Goal: Information Seeking & Learning: Learn about a topic

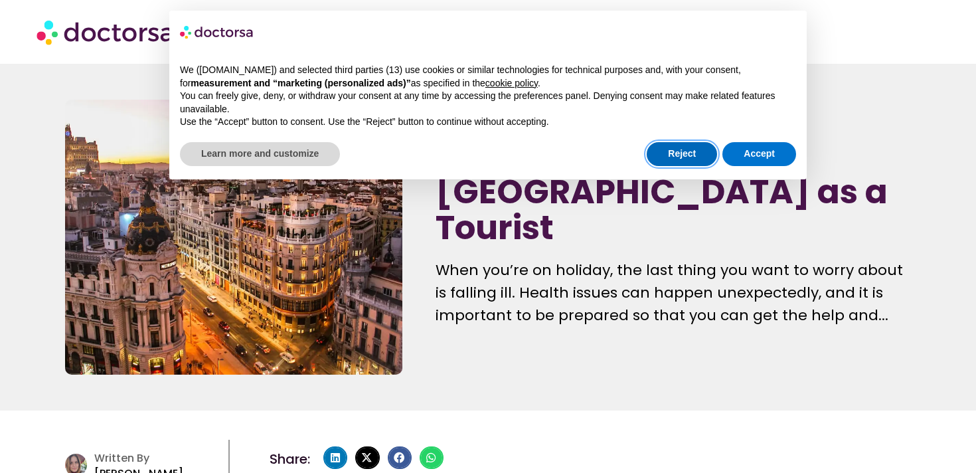
click at [687, 151] on button "Reject" at bounding box center [682, 154] width 70 height 24
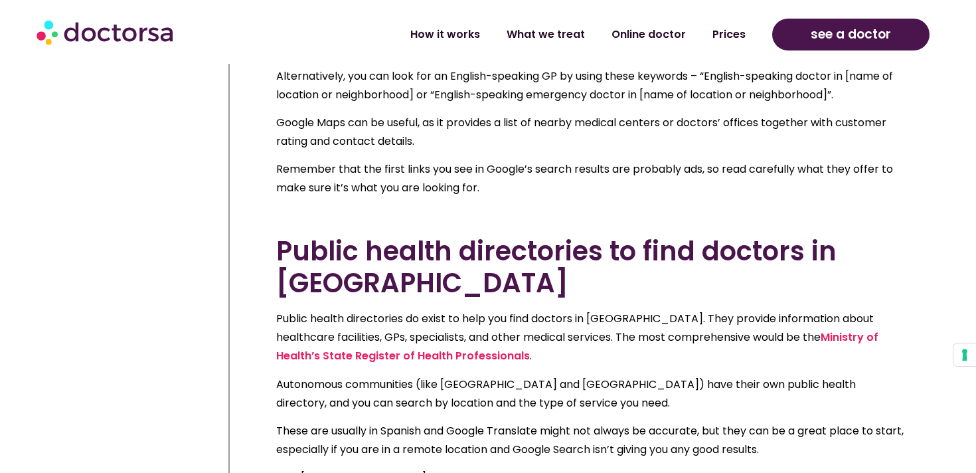
scroll to position [2550, 0]
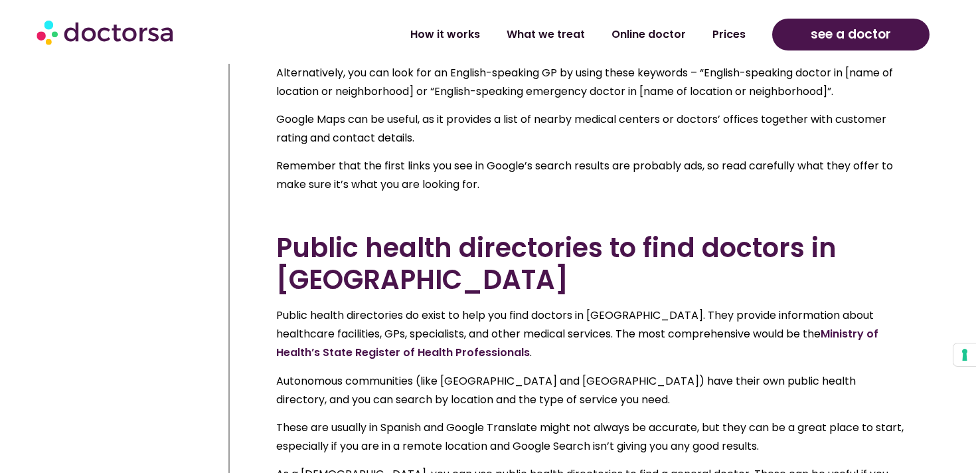
click at [784, 326] on link "Ministry of Health’s State Register of Health Professionals" at bounding box center [577, 343] width 602 height 34
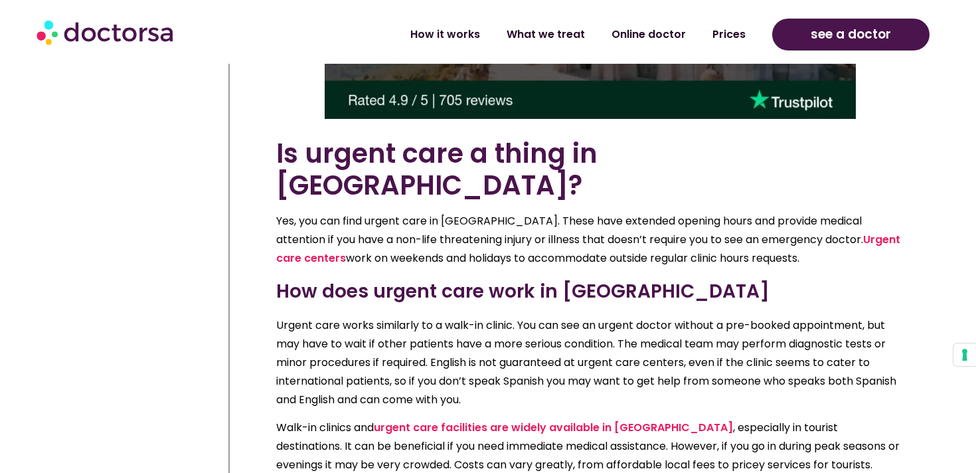
scroll to position [6305, 0]
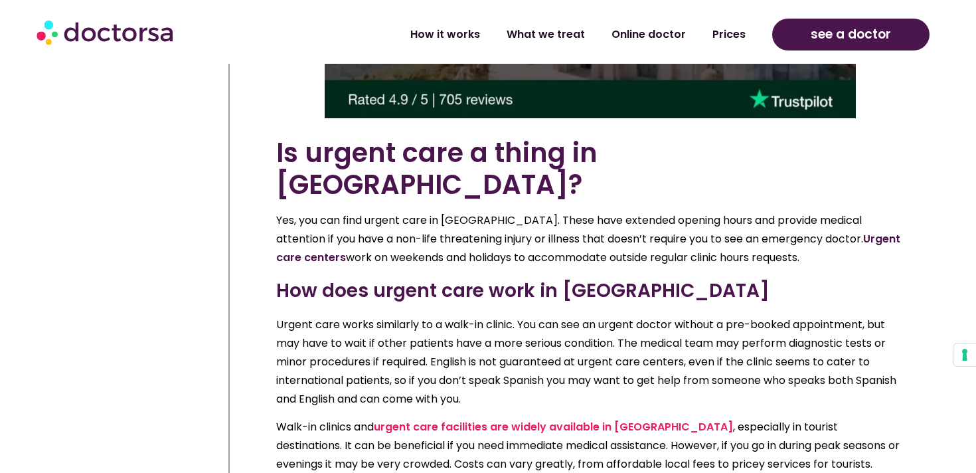
click at [840, 231] on link "Urgent care centers" at bounding box center [588, 248] width 624 height 34
click at [584, 419] on link "urgent care facilities are widely available in [GEOGRAPHIC_DATA]" at bounding box center [553, 426] width 359 height 15
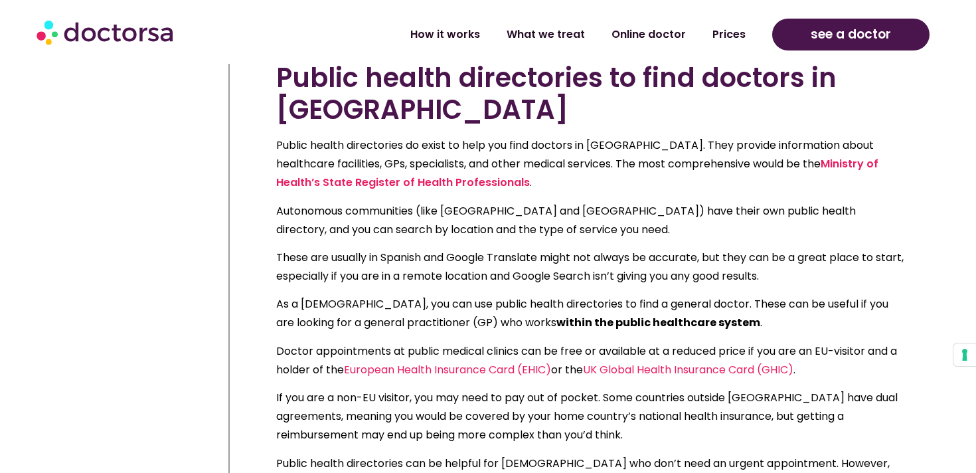
scroll to position [2721, 0]
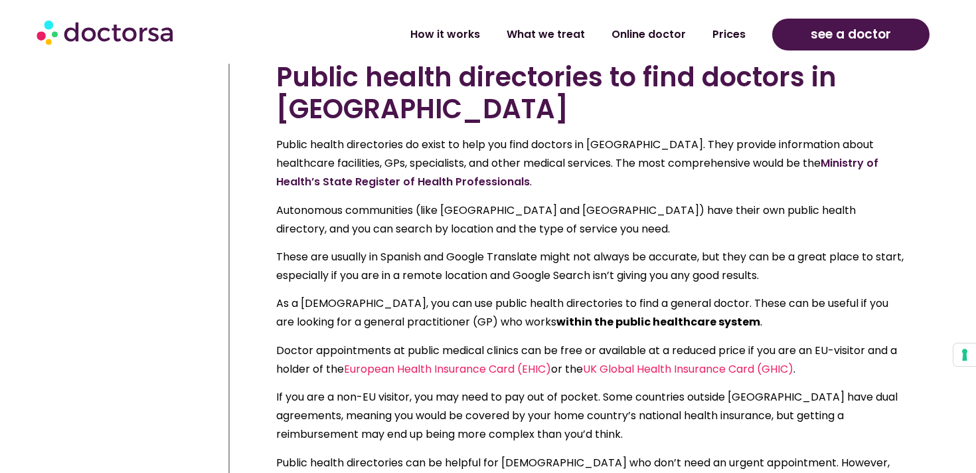
click at [771, 155] on link "Ministry of Health’s State Register of Health Professionals" at bounding box center [577, 172] width 602 height 34
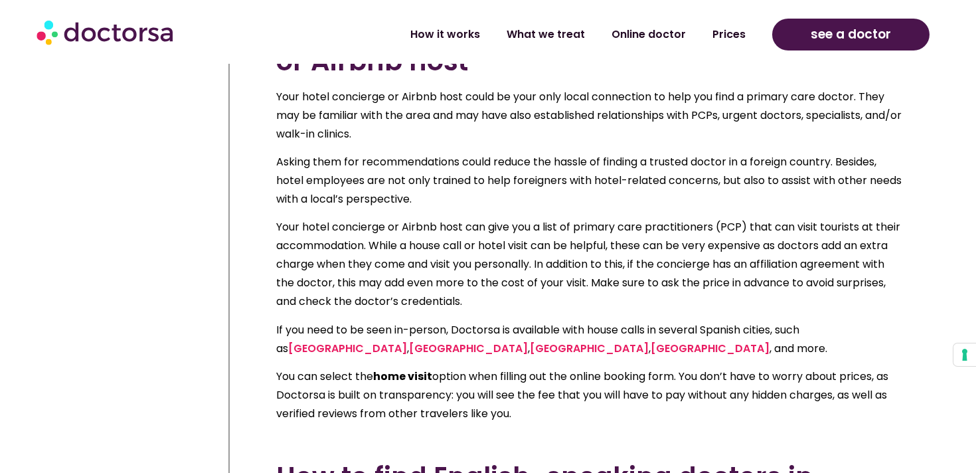
scroll to position [3531, 0]
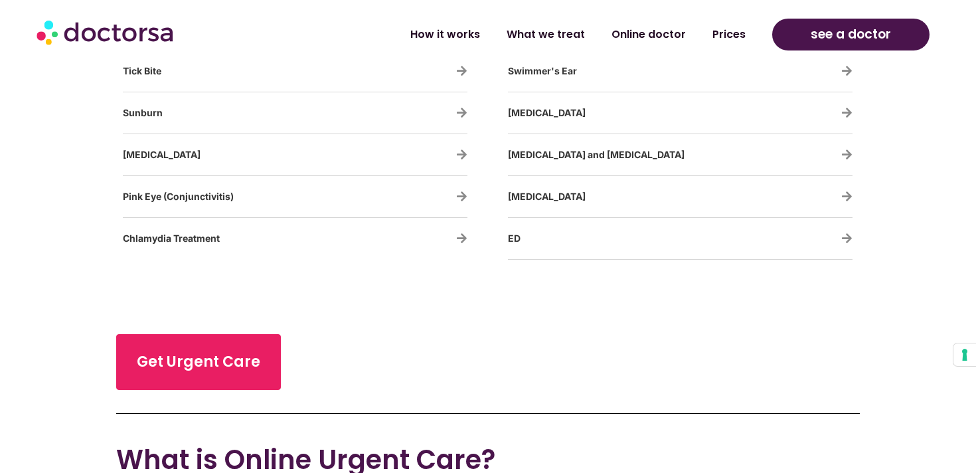
scroll to position [2762, 0]
